Goal: Task Accomplishment & Management: Manage account settings

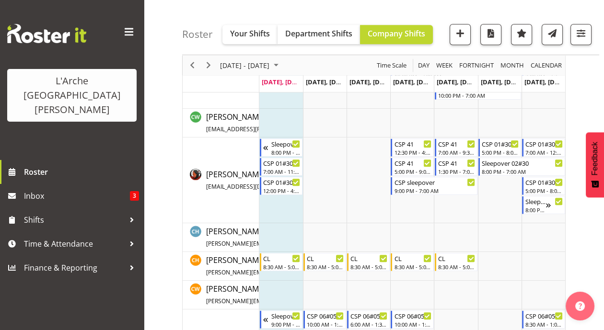
scroll to position [843, 0]
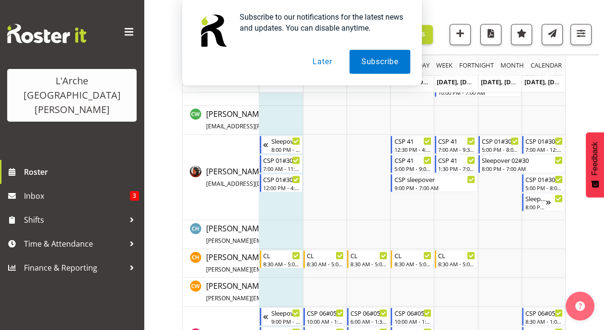
click at [325, 62] on button "Later" at bounding box center [321, 62] width 43 height 24
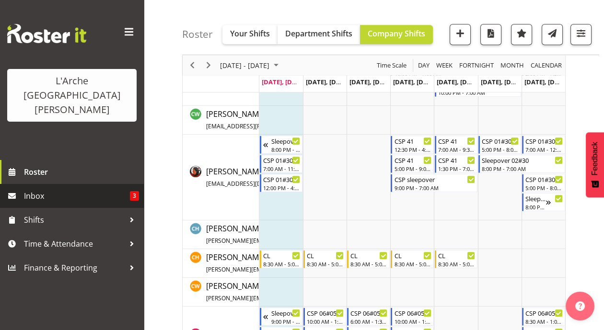
click at [27, 189] on span "Inbox" at bounding box center [77, 196] width 106 height 14
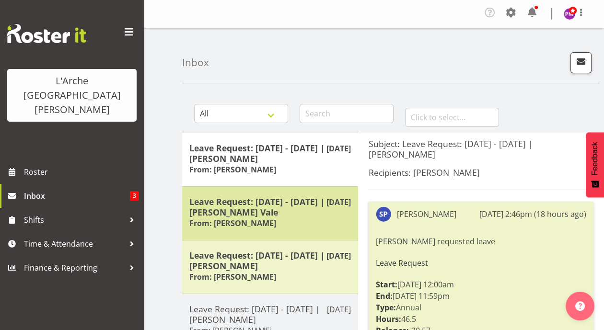
click at [295, 219] on div "Leave Request: 15/09/25 - 15/09/25 | Cherri Waata Vale From: Cherri Waata Vale" at bounding box center [270, 213] width 162 height 34
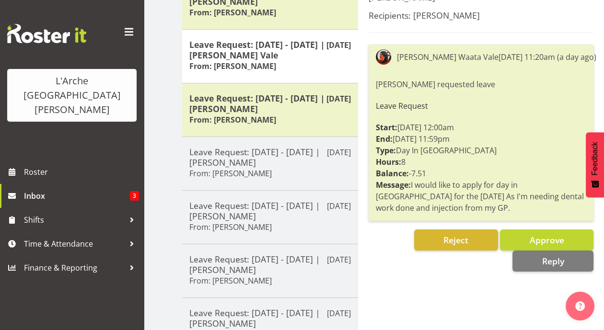
scroll to position [132, 0]
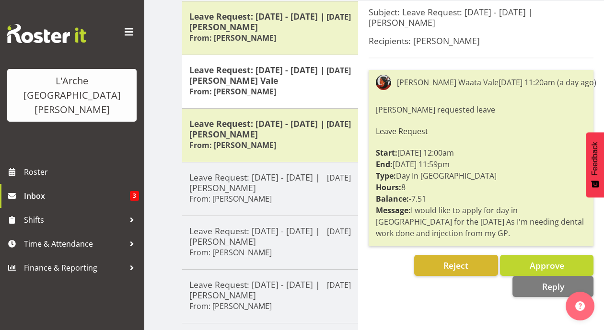
click at [428, 297] on div "Subject: Leave Request: 15/09/25 - 15/09/25 | Cherri Waata Vale Recipients: Pri…" at bounding box center [481, 285] width 246 height 568
click at [524, 266] on button "Approve" at bounding box center [546, 265] width 93 height 21
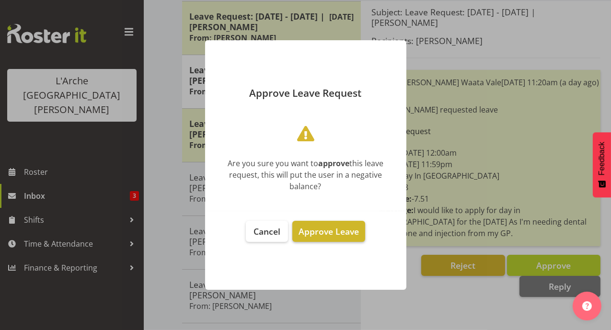
click at [316, 231] on span "Approve Leave" at bounding box center [329, 232] width 60 height 12
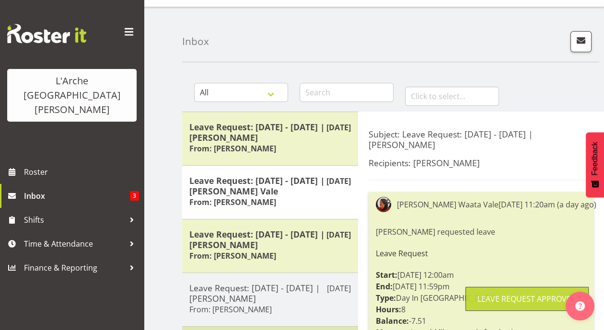
scroll to position [0, 0]
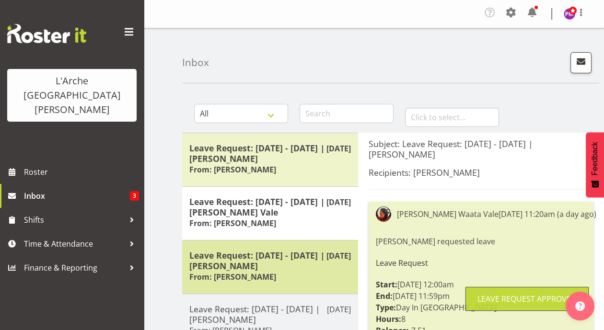
click at [275, 265] on h5 "Leave Request: [DATE] - [DATE] | [PERSON_NAME]" at bounding box center [270, 260] width 162 height 21
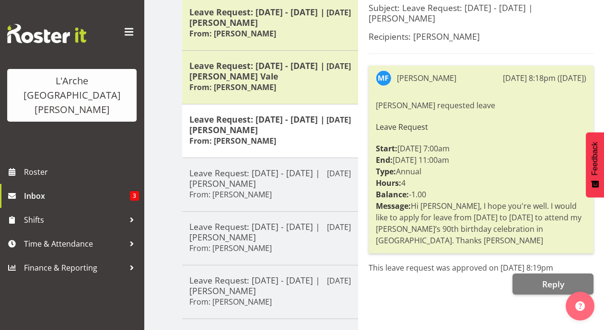
scroll to position [33, 0]
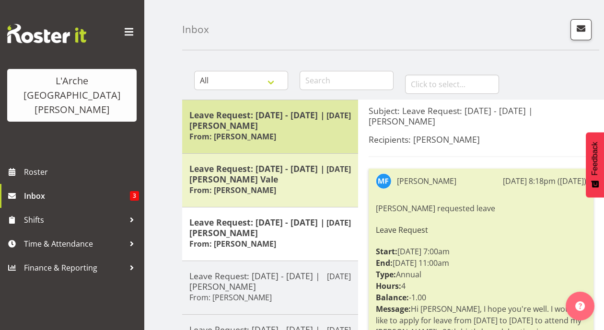
click at [262, 132] on h6 "From: [PERSON_NAME]" at bounding box center [232, 137] width 87 height 10
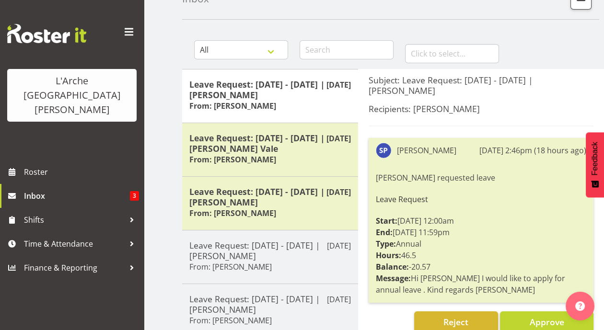
scroll to position [130, 0]
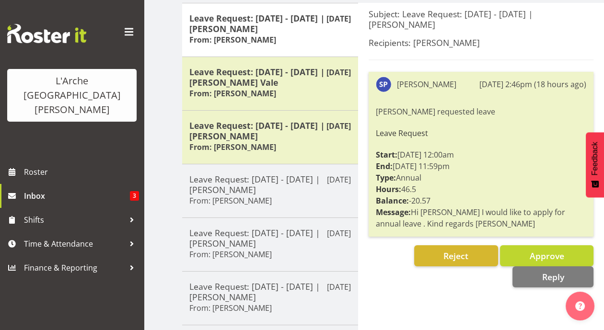
click at [434, 294] on div "Subject: Leave Request: 18/10/25 - 25/10/25 | Sanjay Prasad Recipients: Priyadh…" at bounding box center [481, 287] width 246 height 568
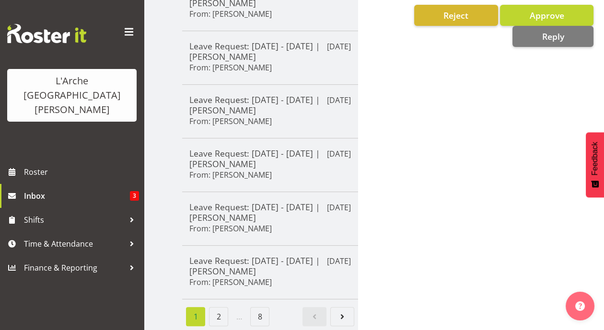
scroll to position [165, 0]
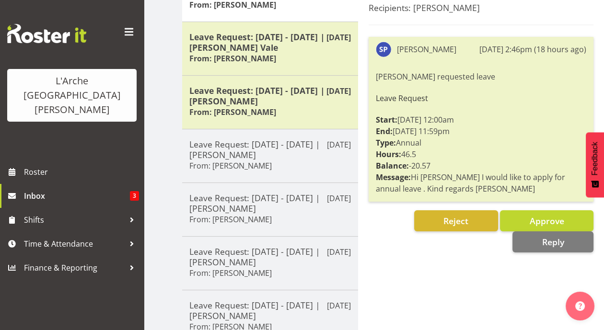
drag, startPoint x: 413, startPoint y: 269, endPoint x: 471, endPoint y: 244, distance: 63.1
click at [414, 268] on div "Subject: Leave Request: 18/10/25 - 25/10/25 | Sanjay Prasad Recipients: Priyadh…" at bounding box center [481, 252] width 246 height 568
click at [509, 220] on button "Approve" at bounding box center [546, 220] width 93 height 21
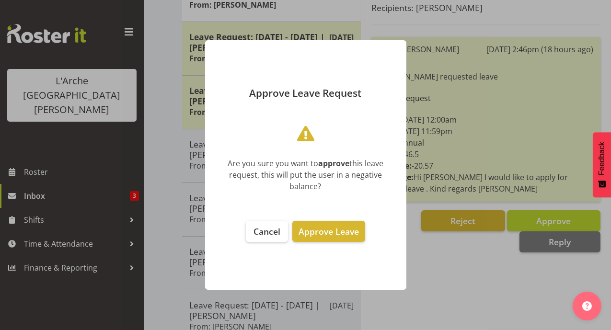
click at [437, 254] on div at bounding box center [305, 165] width 611 height 330
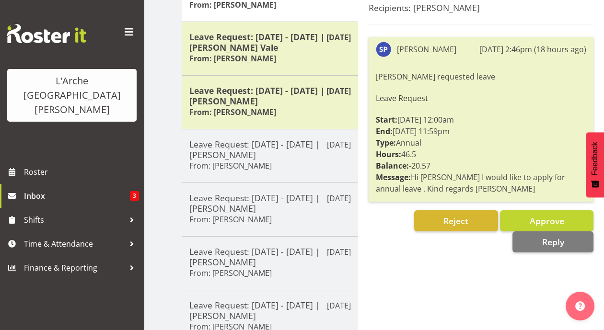
scroll to position [0, 0]
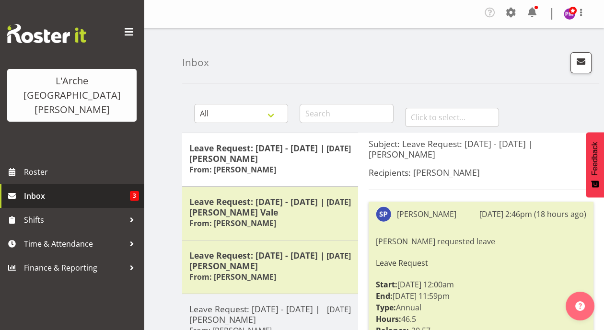
click at [36, 189] on span "Inbox" at bounding box center [77, 196] width 106 height 14
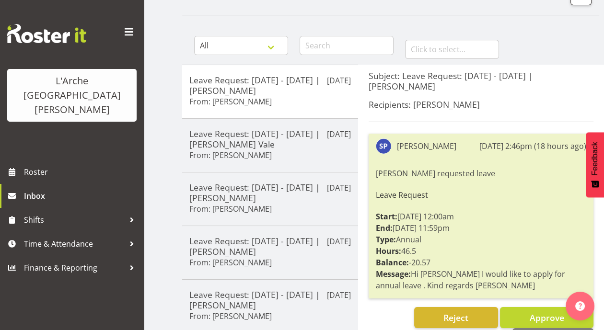
scroll to position [92, 0]
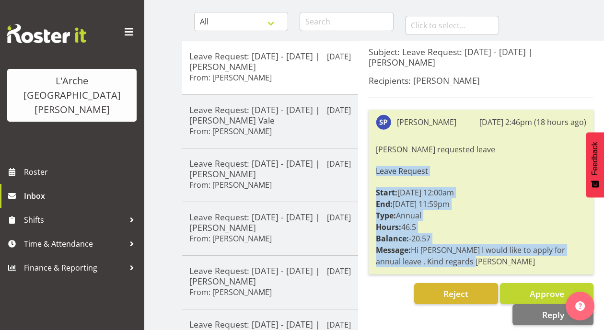
drag, startPoint x: 445, startPoint y: 261, endPoint x: 371, endPoint y: 167, distance: 119.5
click at [371, 167] on div "[PERSON_NAME] [DATE] 2:46pm (18 hours ago) [PERSON_NAME] requested leave Leave …" at bounding box center [481, 192] width 225 height 165
copy div "Leave Request Start: [DATE] 12:00am End: [DATE] 11:59pm Type: Annual Hours: 46.…"
click at [532, 203] on div "[PERSON_NAME] requested leave Leave Request Start: [DATE] 12:00am End: [DATE] 1…" at bounding box center [481, 205] width 210 height 128
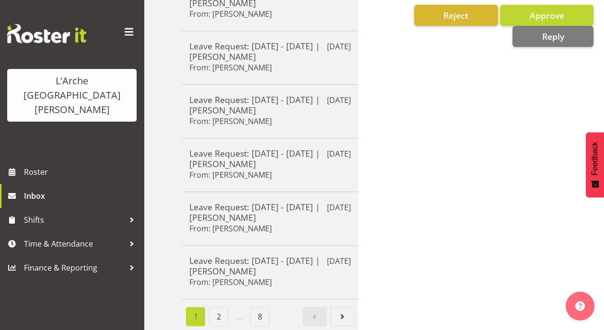
scroll to position [376, 0]
click at [213, 309] on link "2" at bounding box center [218, 316] width 19 height 19
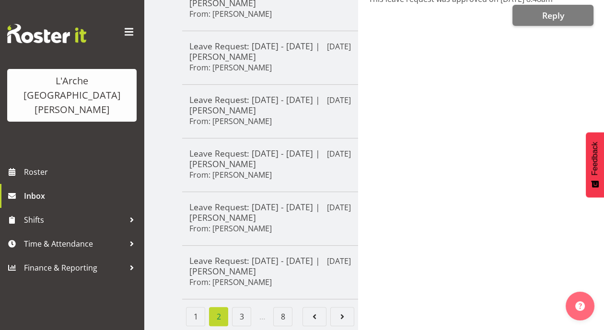
scroll to position [0, 0]
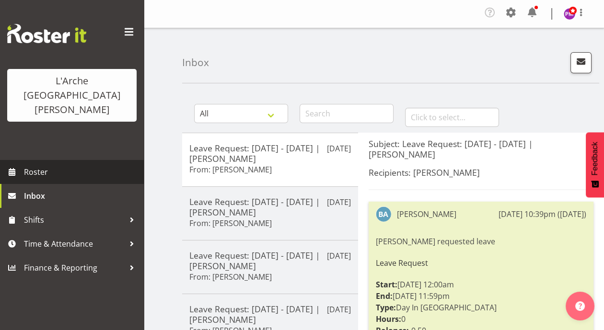
click at [50, 165] on span "Roster" at bounding box center [81, 172] width 115 height 14
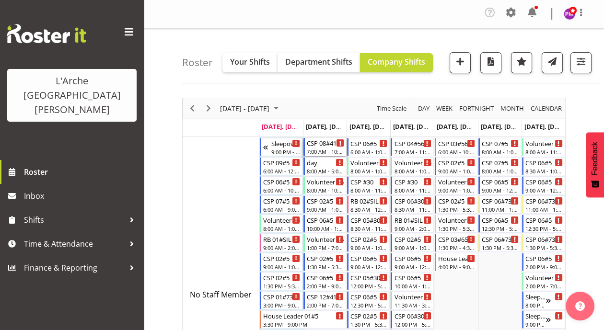
click at [312, 142] on div "CSP 08#41" at bounding box center [325, 143] width 37 height 10
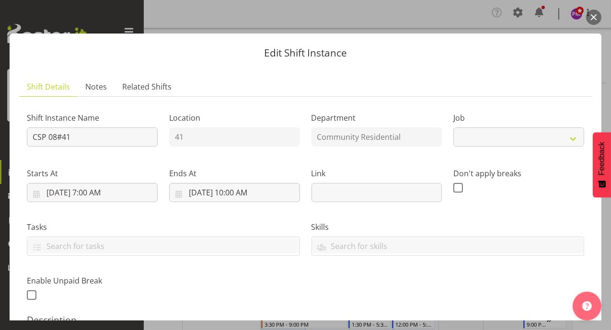
select select "2"
click at [595, 18] on button "button" at bounding box center [593, 17] width 15 height 15
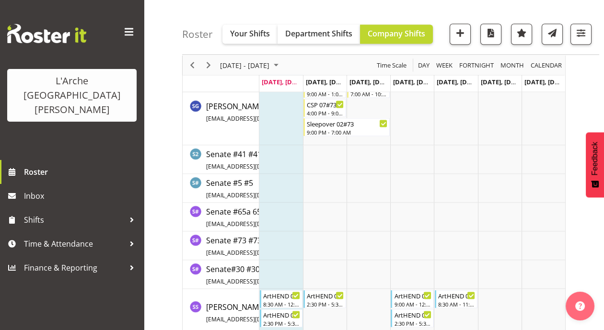
scroll to position [2771, 0]
